Goal: Task Accomplishment & Management: Manage account settings

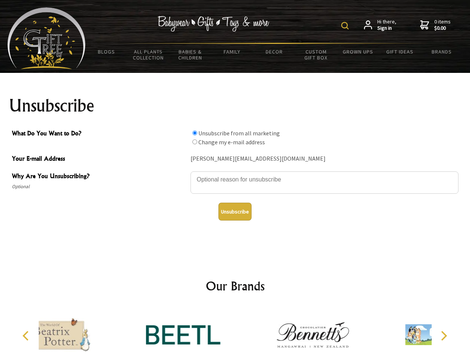
click at [346, 26] on img at bounding box center [344, 25] width 7 height 7
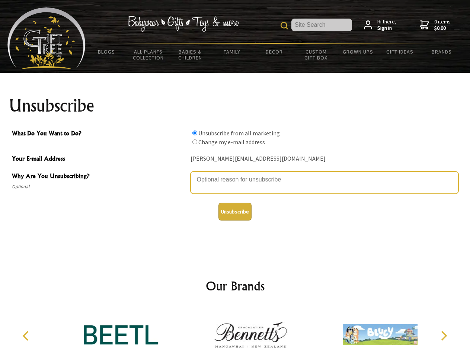
click at [235, 174] on textarea "Why Are You Unsubscribing?" at bounding box center [325, 183] width 268 height 22
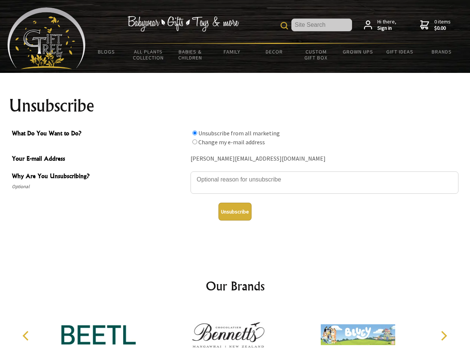
click at [195, 133] on input "What Do You Want to Do?" at bounding box center [194, 133] width 5 height 5
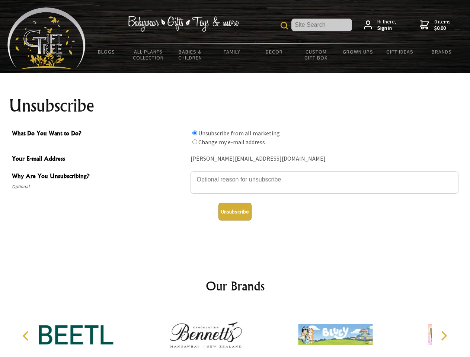
click at [195, 142] on input "What Do You Want to Do?" at bounding box center [194, 142] width 5 height 5
radio input "true"
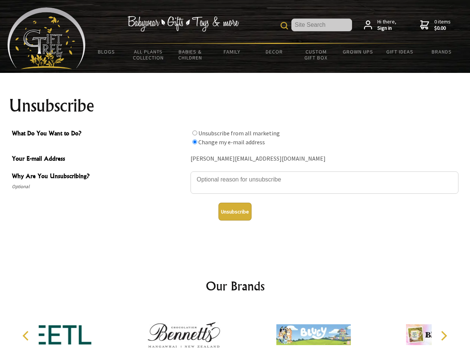
click at [235, 212] on button "Unsubscribe" at bounding box center [235, 212] width 33 height 18
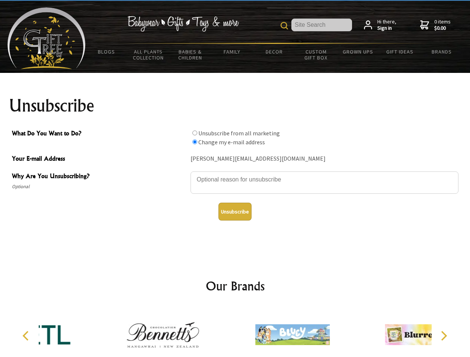
click at [255, 332] on img at bounding box center [292, 335] width 74 height 56
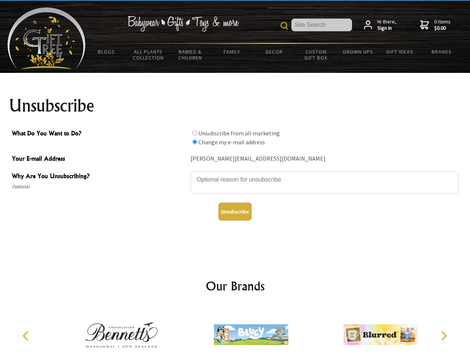
click at [27, 336] on icon "Previous" at bounding box center [27, 336] width 10 height 10
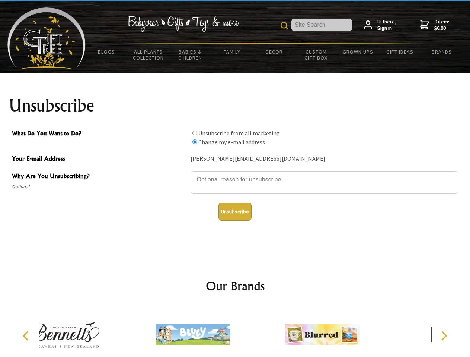
click at [444, 336] on icon "Next" at bounding box center [444, 336] width 10 height 10
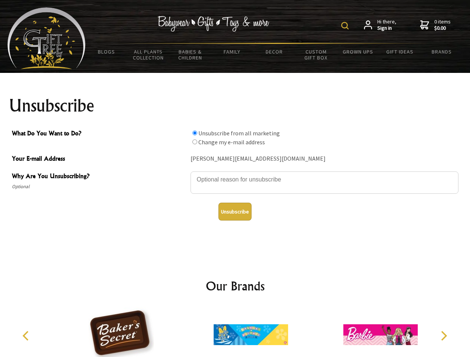
click at [346, 26] on img at bounding box center [344, 25] width 7 height 7
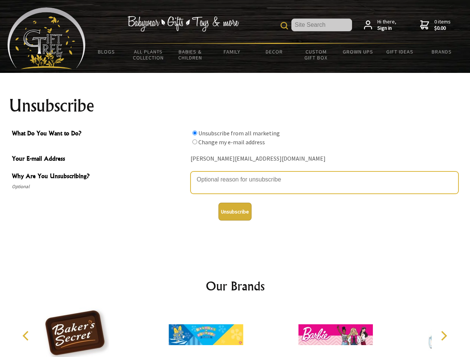
click at [235, 174] on textarea "Why Are You Unsubscribing?" at bounding box center [325, 183] width 268 height 22
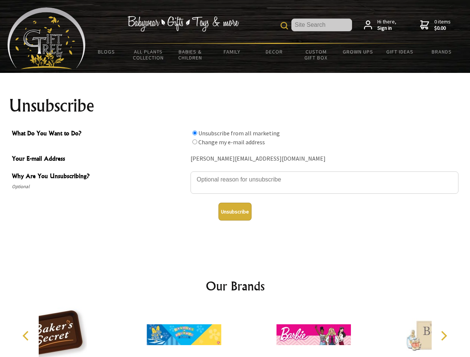
click at [195, 133] on input "What Do You Want to Do?" at bounding box center [194, 133] width 5 height 5
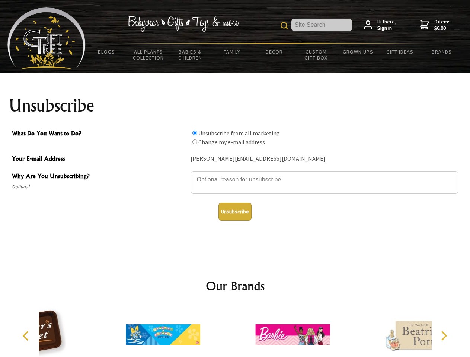
click at [195, 142] on input "What Do You Want to Do?" at bounding box center [194, 142] width 5 height 5
radio input "true"
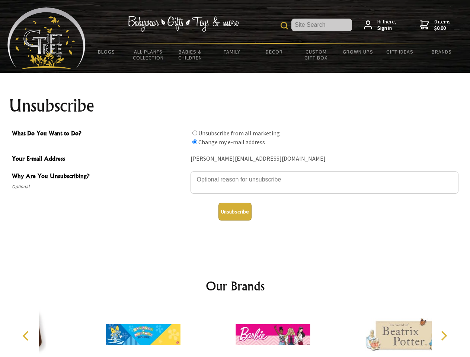
click at [235, 212] on button "Unsubscribe" at bounding box center [235, 212] width 33 height 18
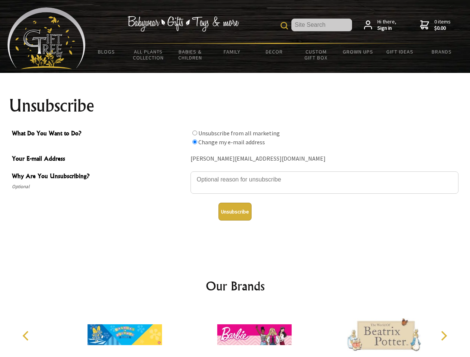
click at [27, 336] on icon "Previous" at bounding box center [27, 336] width 10 height 10
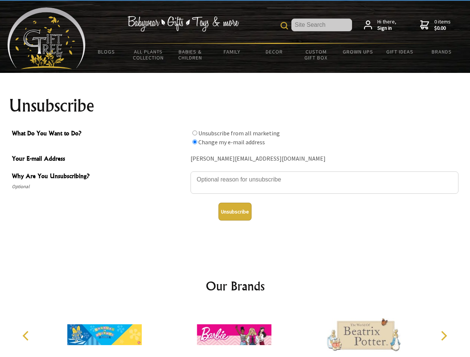
click at [444, 336] on icon "Next" at bounding box center [444, 336] width 10 height 10
